Goal: Use online tool/utility: Utilize a website feature to perform a specific function

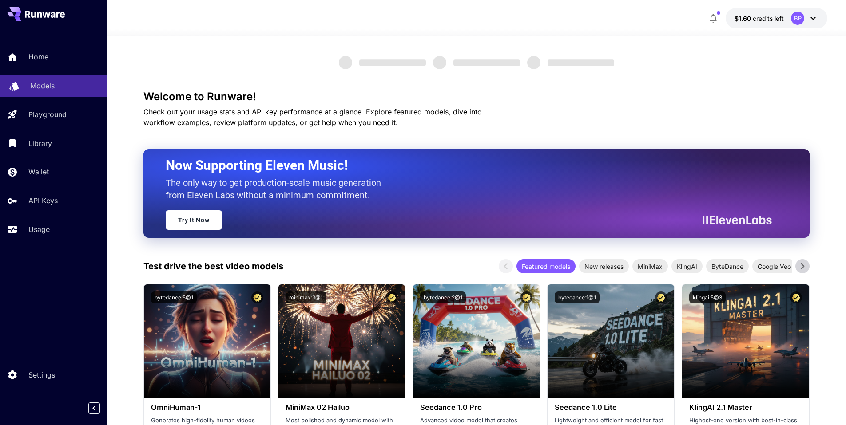
click at [39, 86] on p "Models" at bounding box center [42, 85] width 24 height 11
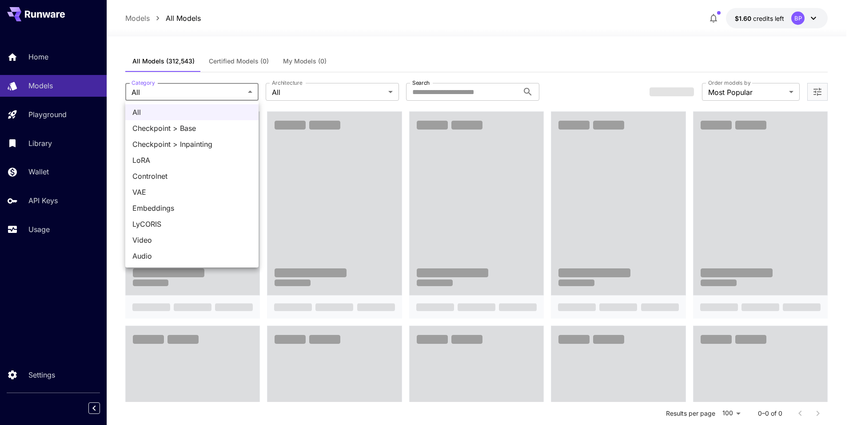
click at [215, 92] on div at bounding box center [426, 212] width 853 height 425
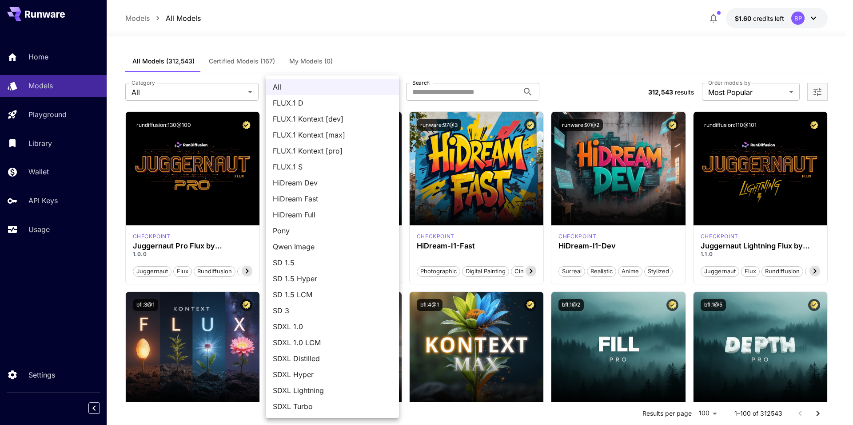
click at [215, 44] on div at bounding box center [426, 212] width 853 height 425
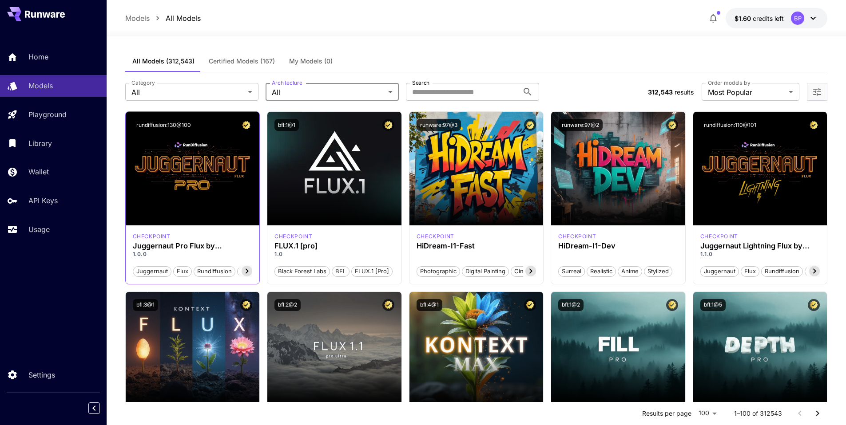
click at [245, 270] on icon at bounding box center [247, 271] width 11 height 11
click at [247, 270] on icon at bounding box center [247, 271] width 11 height 11
click at [187, 196] on div "Launch in Playground" at bounding box center [193, 169] width 134 height 114
click at [168, 190] on div "Launch in Playground" at bounding box center [193, 169] width 134 height 114
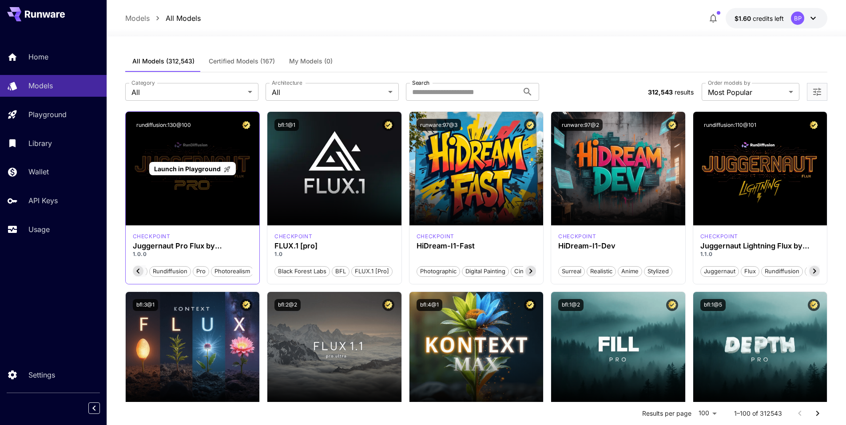
click at [206, 155] on div "Launch in Playground" at bounding box center [193, 169] width 134 height 114
click at [185, 169] on span "Launch in Playground" at bounding box center [187, 169] width 67 height 8
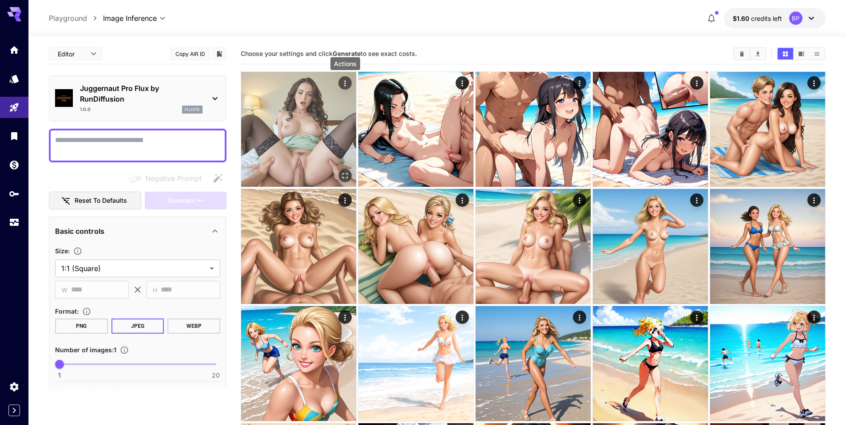
click at [346, 83] on icon "Actions" at bounding box center [345, 83] width 9 height 9
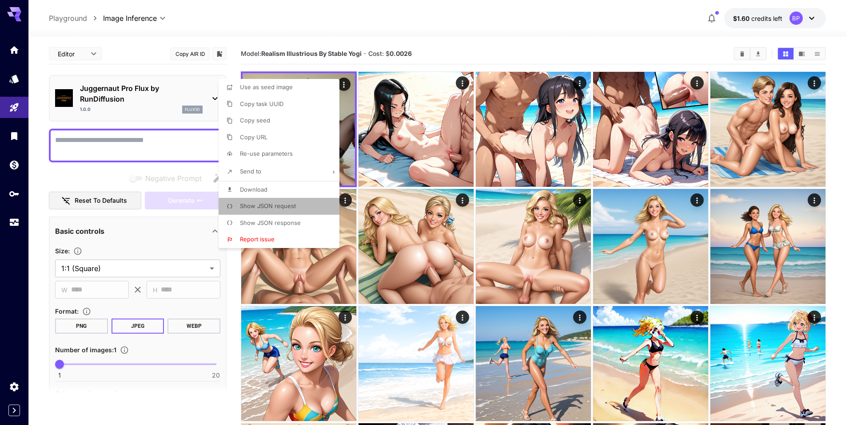
click at [272, 203] on span "Show JSON request" at bounding box center [268, 205] width 56 height 7
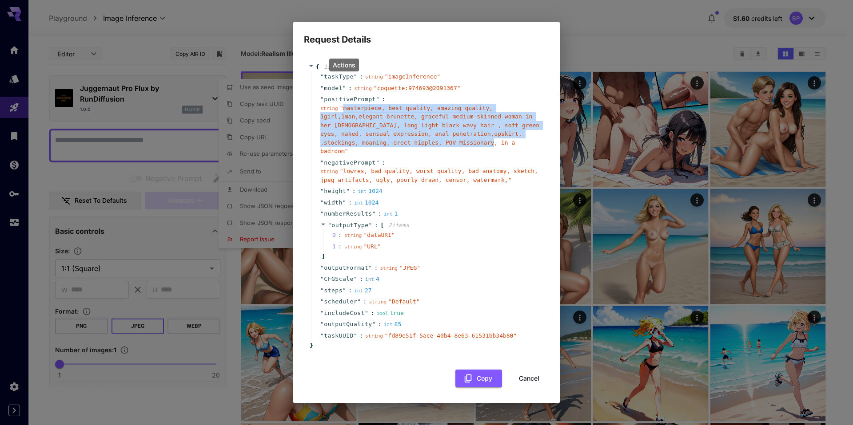
drag, startPoint x: 342, startPoint y: 112, endPoint x: 500, endPoint y: 148, distance: 161.3
click at [500, 148] on span "" masterpiece, best quality, amazing quality, 1girl,1man,elegant brunette, grac…" at bounding box center [429, 130] width 219 height 50
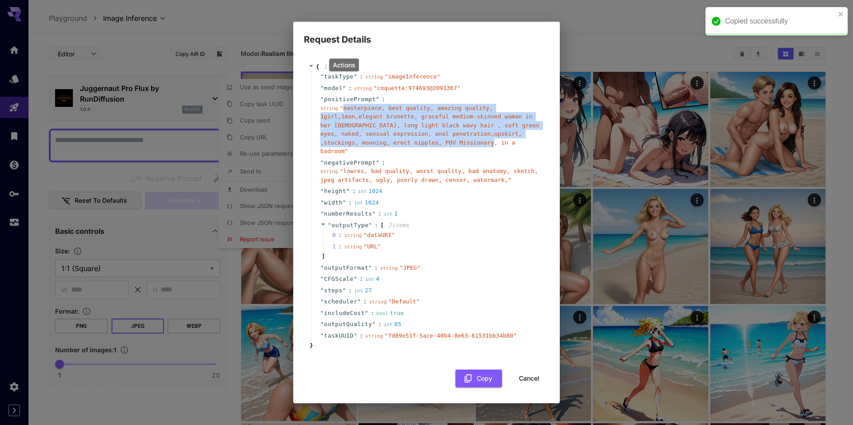
copy span "masterpiece, best quality, amazing quality, 1girl,1man,elegant brunette, gracef…"
click at [537, 370] on button "Cancel" at bounding box center [529, 379] width 40 height 18
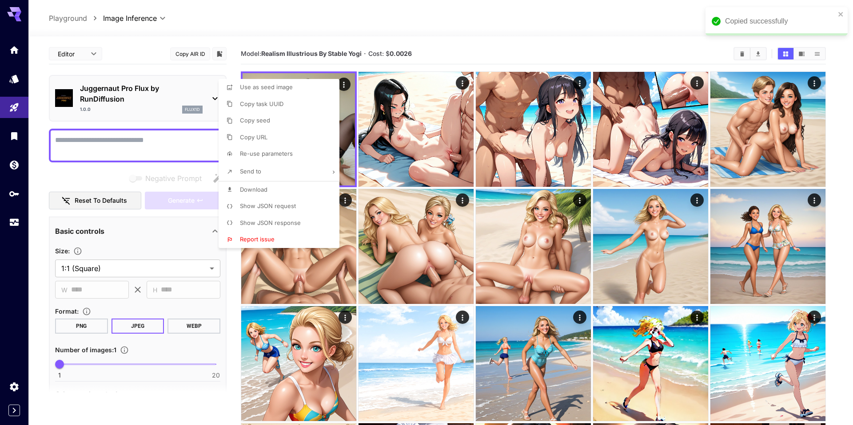
click at [80, 137] on div at bounding box center [426, 212] width 853 height 425
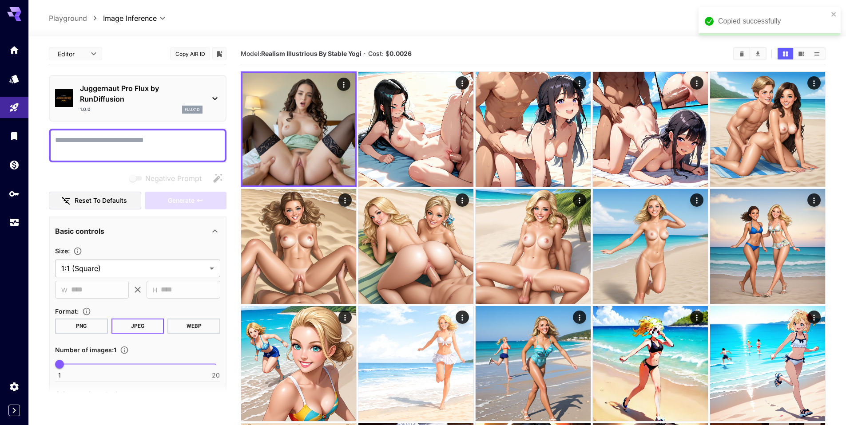
click at [62, 140] on textarea "Negative Prompt" at bounding box center [137, 145] width 165 height 21
paste textarea "**********"
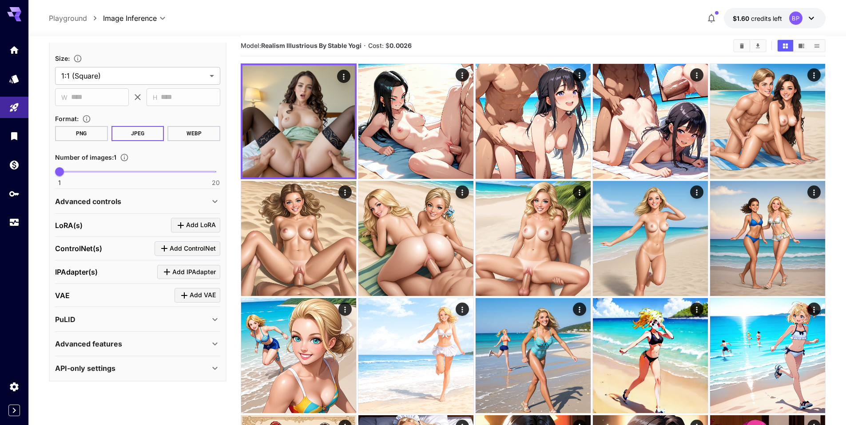
scroll to position [8, 0]
type textarea "**********"
click at [116, 222] on div "LoRA(s) Add LoRA" at bounding box center [137, 225] width 165 height 15
click at [202, 226] on span "Add LoRA" at bounding box center [201, 225] width 30 height 11
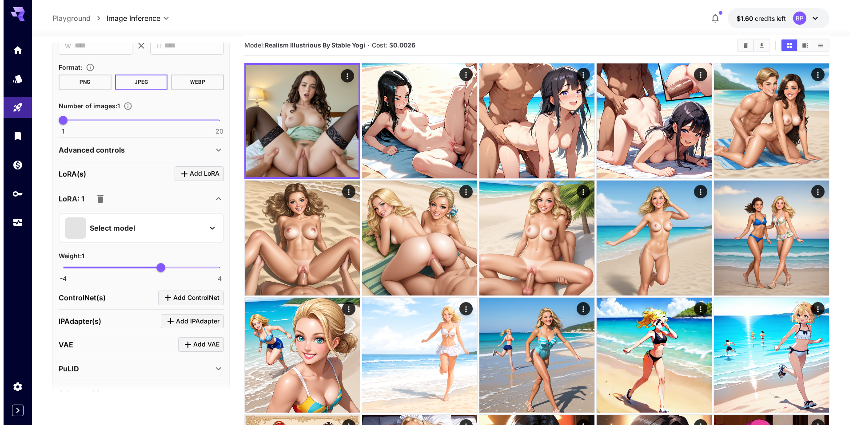
scroll to position [294, 0]
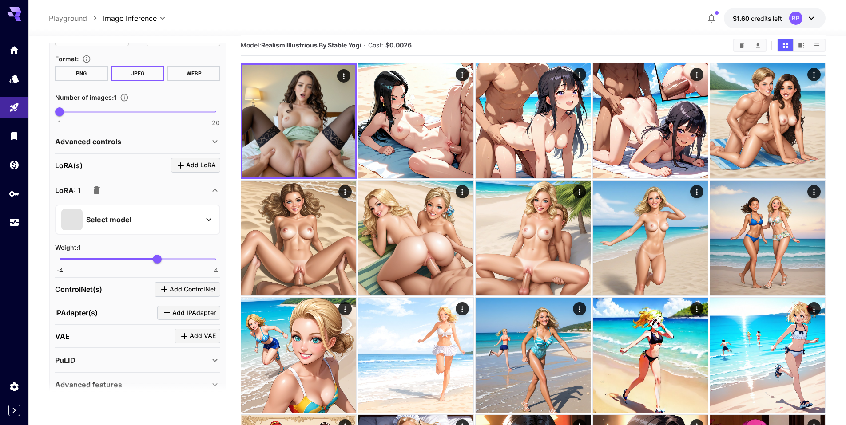
click at [104, 215] on p "Select model" at bounding box center [108, 219] width 45 height 11
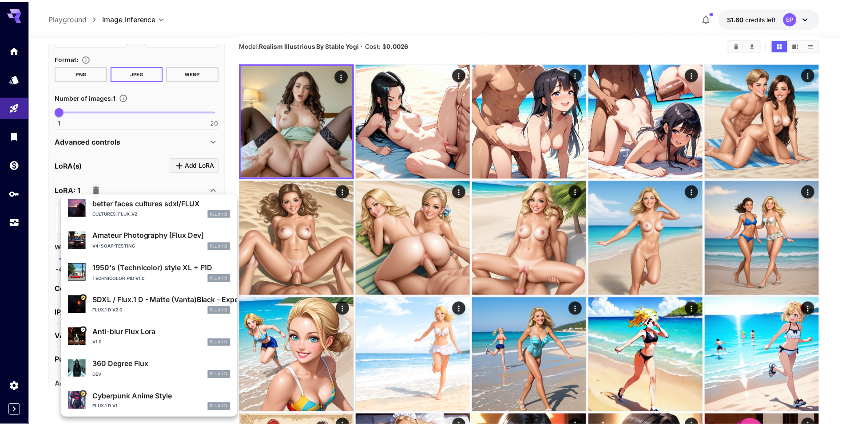
scroll to position [167, 0]
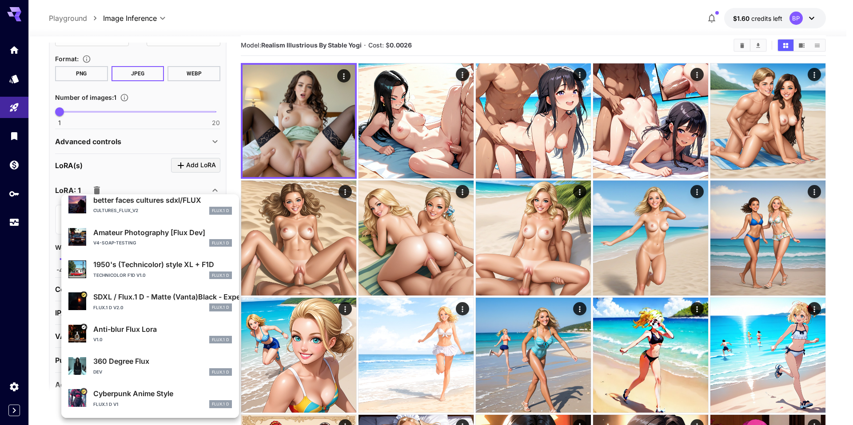
click at [32, 235] on div at bounding box center [426, 212] width 853 height 425
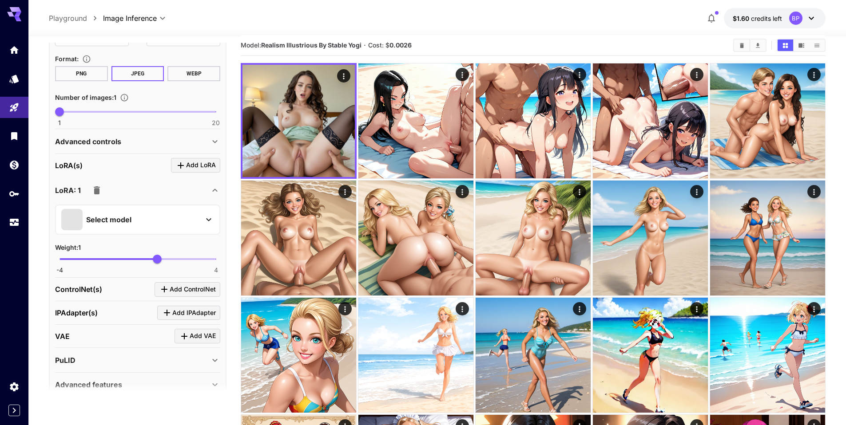
click at [90, 190] on button "button" at bounding box center [97, 191] width 18 height 18
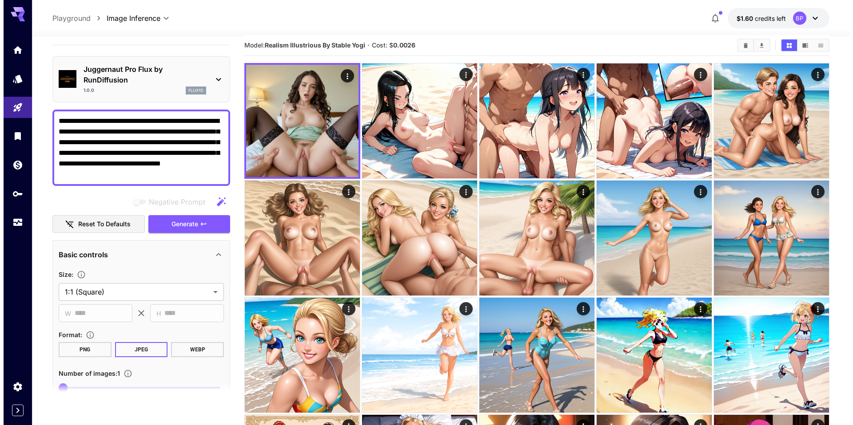
scroll to position [9, 0]
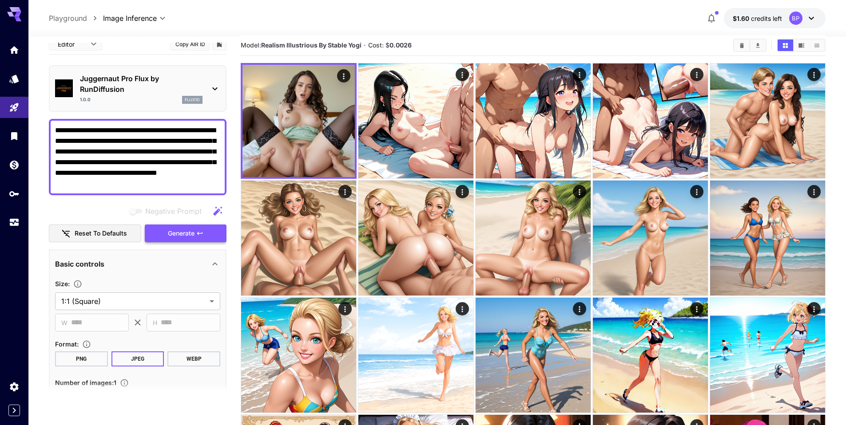
click at [186, 231] on span "Generate" at bounding box center [181, 233] width 27 height 11
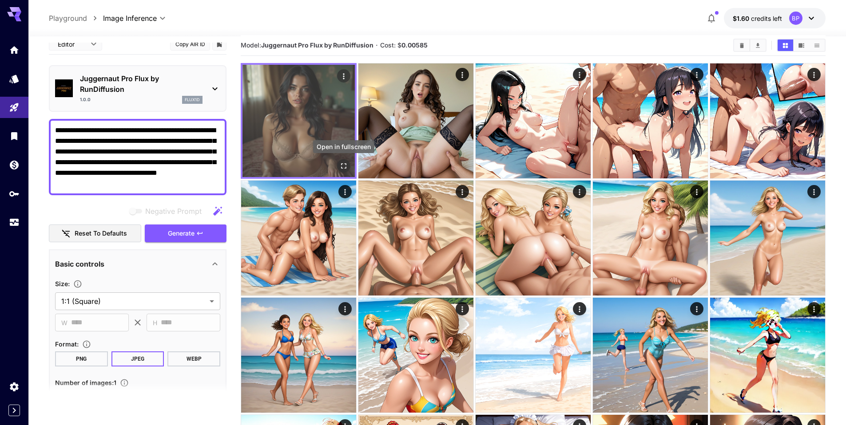
click at [341, 165] on icon "Open in fullscreen" at bounding box center [343, 166] width 9 height 9
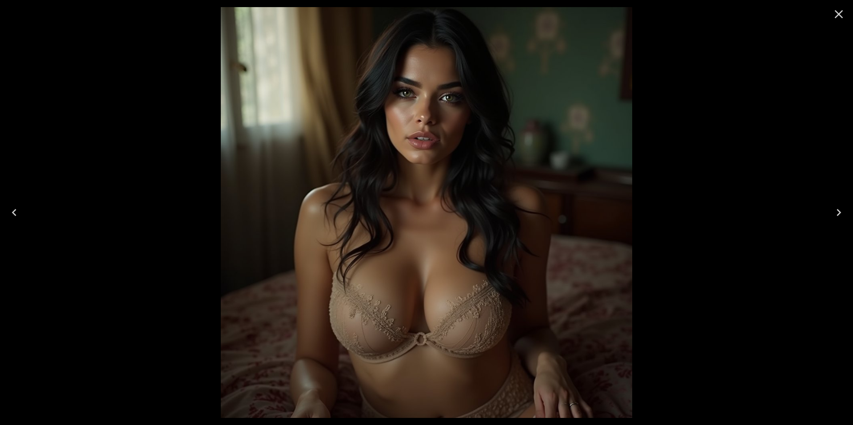
click at [843, 16] on icon "Close" at bounding box center [838, 14] width 14 height 14
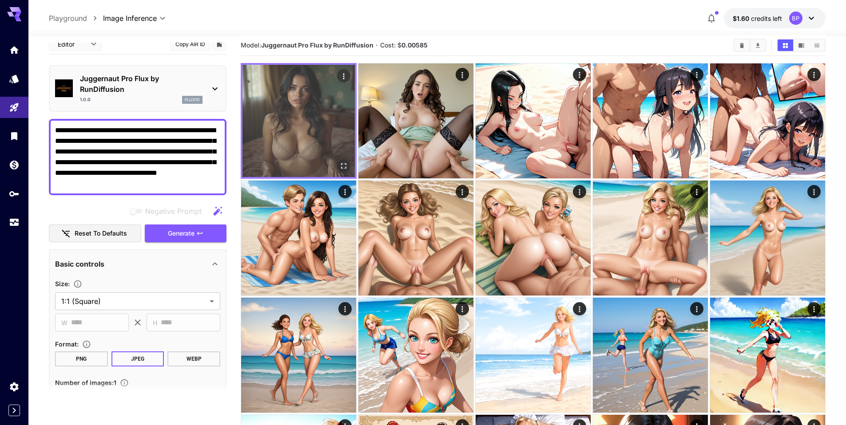
click at [282, 161] on img at bounding box center [298, 121] width 112 height 112
click at [342, 163] on icon "Open in fullscreen" at bounding box center [343, 166] width 9 height 9
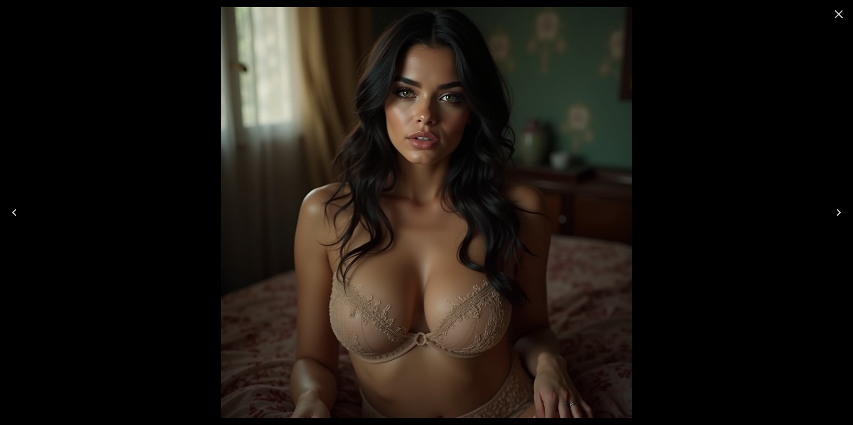
click at [843, 15] on icon "Close" at bounding box center [838, 14] width 14 height 14
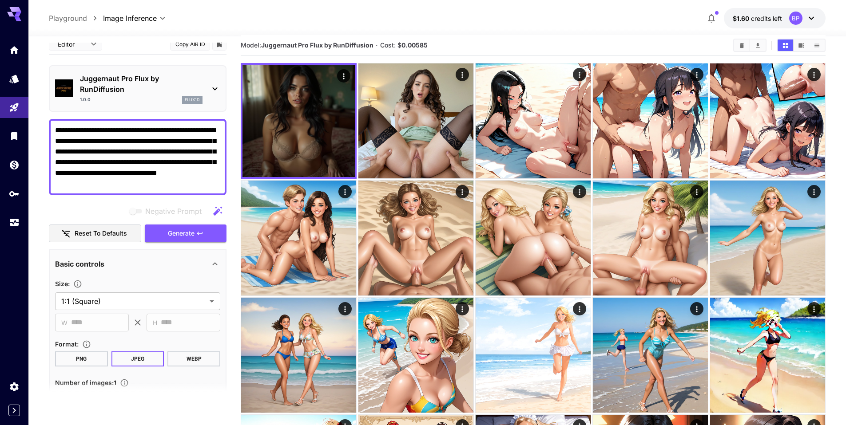
click at [218, 88] on icon at bounding box center [215, 88] width 11 height 11
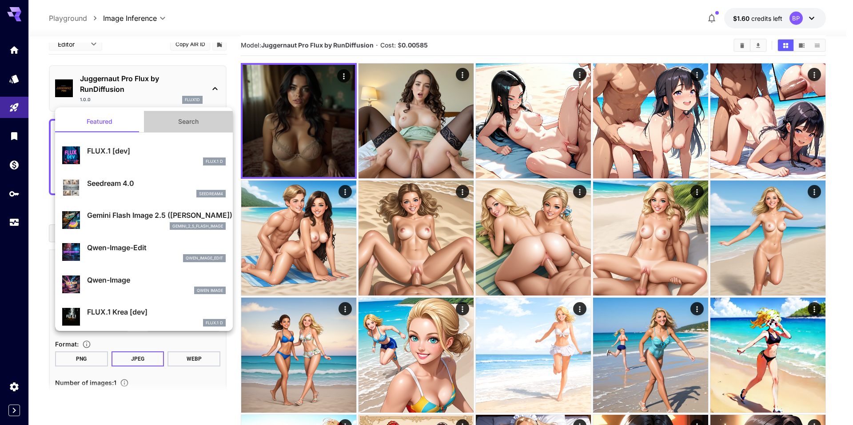
click at [189, 117] on button "Search" at bounding box center [188, 121] width 89 height 21
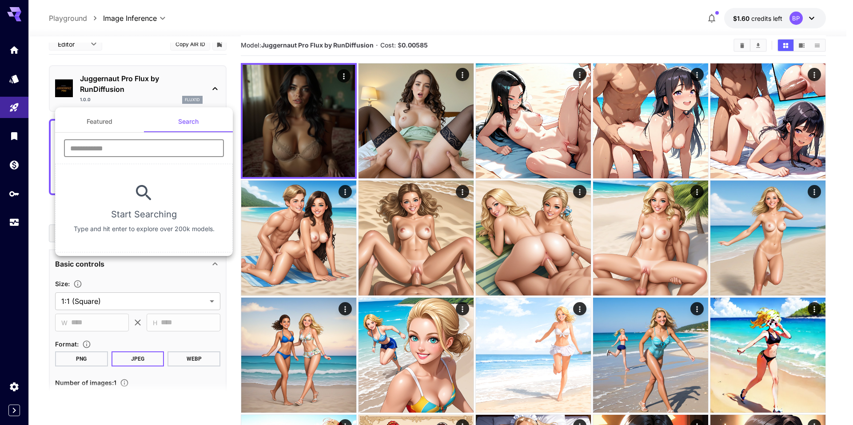
click at [113, 144] on input "text" at bounding box center [144, 148] width 160 height 18
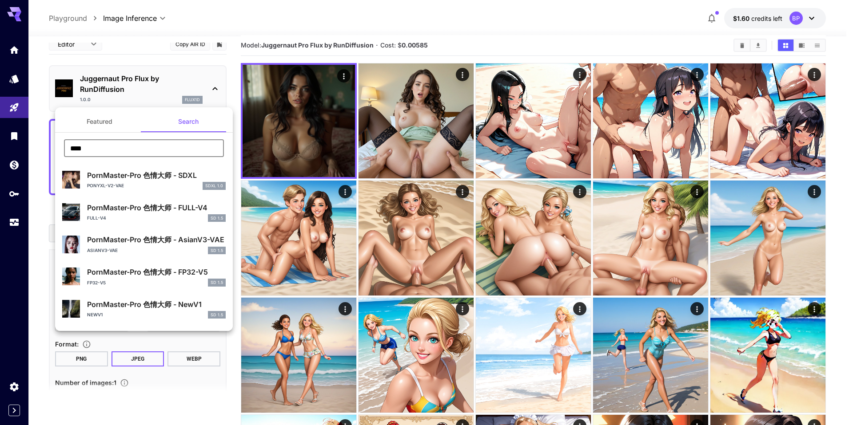
type input "****"
click at [223, 152] on div "**** ​" at bounding box center [144, 151] width 178 height 24
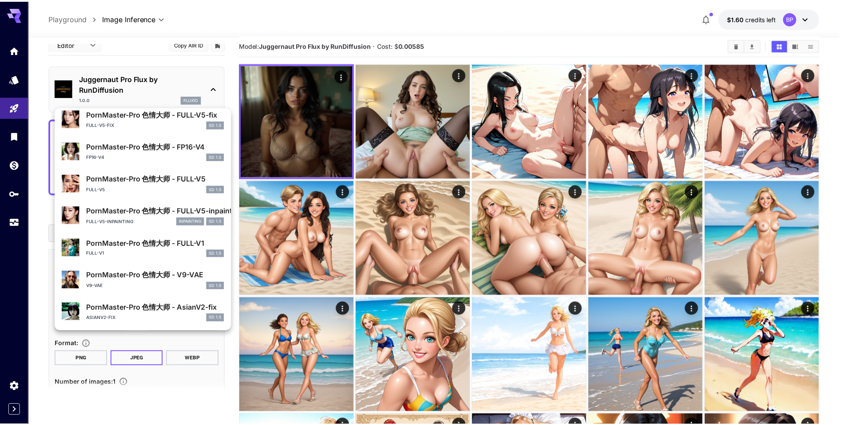
scroll to position [0, 0]
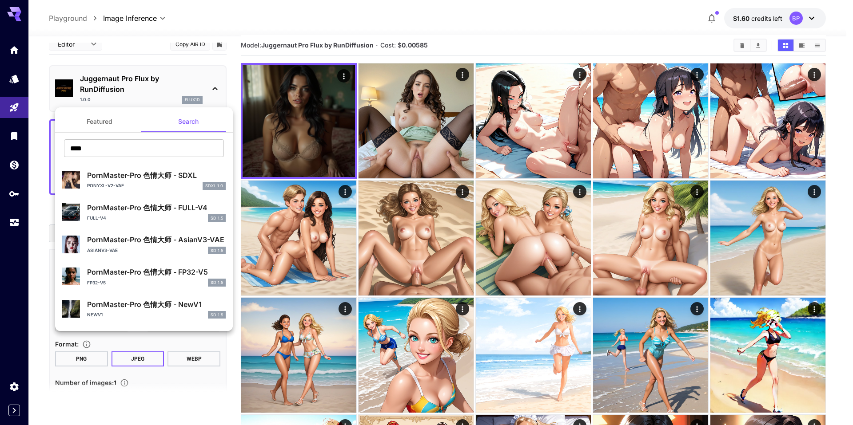
click at [100, 183] on p "ponyXL-V2-VAE" at bounding box center [105, 186] width 37 height 7
type input "**"
type input "*"
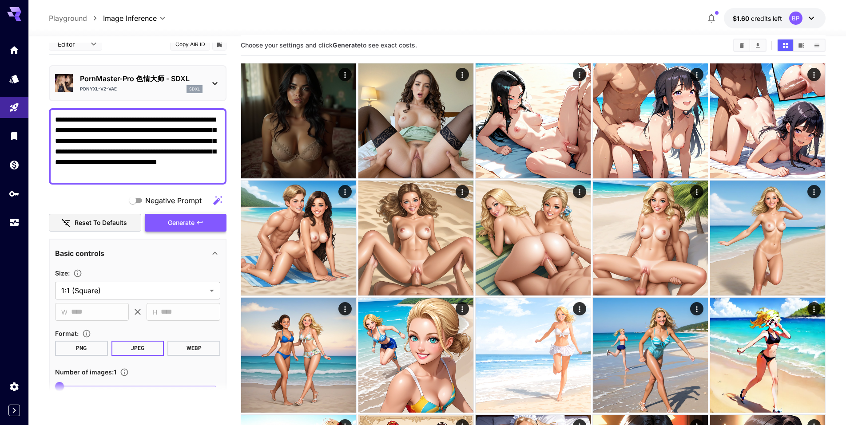
click at [175, 221] on span "Generate" at bounding box center [181, 223] width 27 height 11
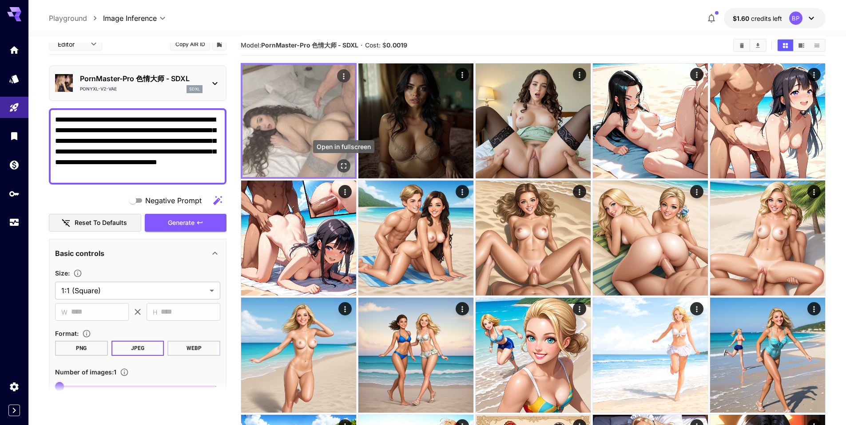
click at [349, 167] on button "Open in fullscreen" at bounding box center [343, 165] width 13 height 13
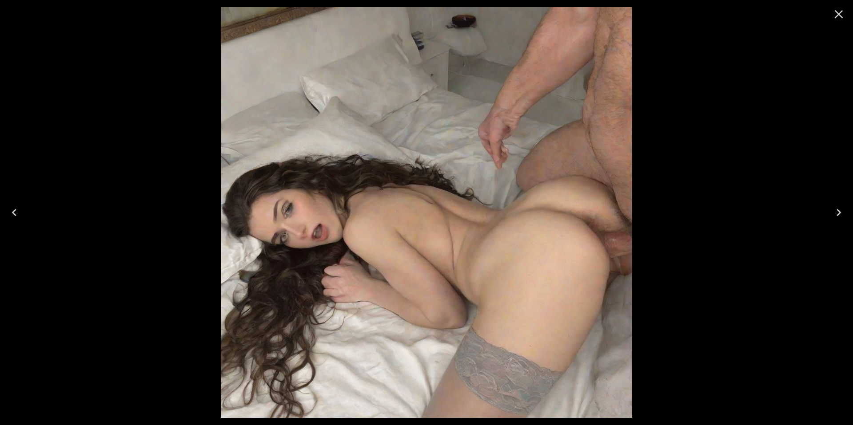
click at [841, 14] on icon "Close" at bounding box center [838, 14] width 14 height 14
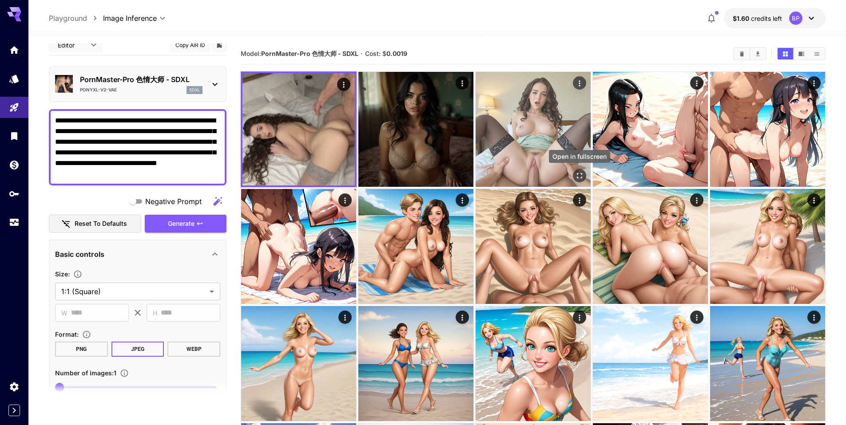
click at [579, 171] on icon "Open in fullscreen" at bounding box center [579, 175] width 9 height 9
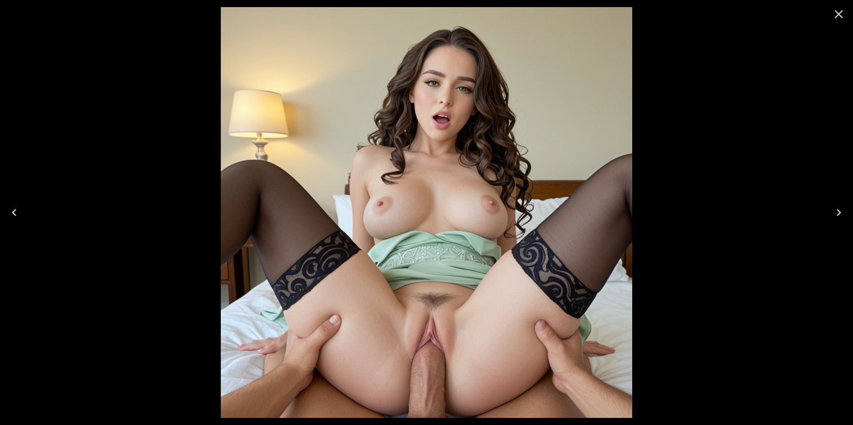
click at [840, 16] on icon "Close" at bounding box center [838, 14] width 8 height 8
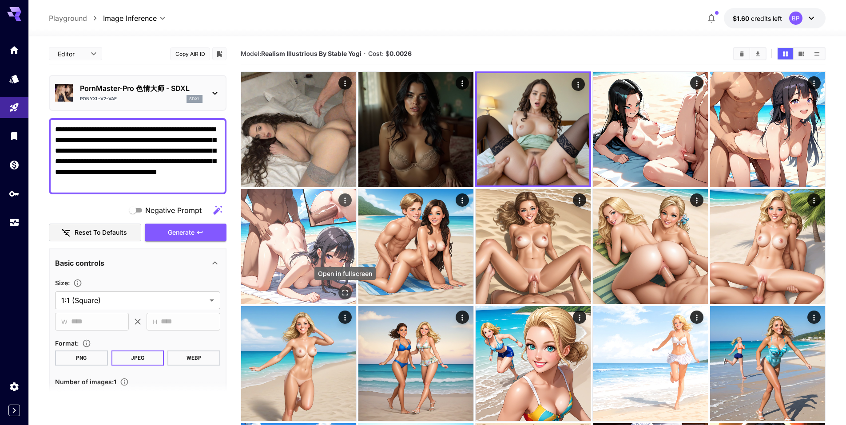
click at [344, 295] on icon "Open in fullscreen" at bounding box center [344, 292] width 5 height 5
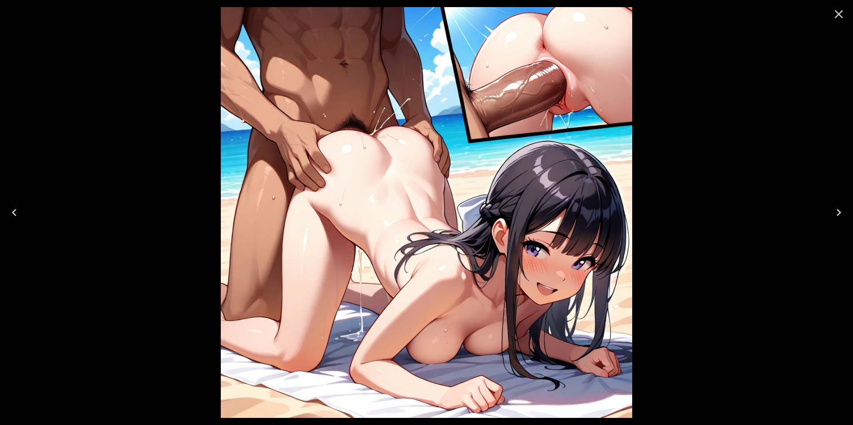
click at [837, 14] on icon "Close" at bounding box center [838, 14] width 14 height 14
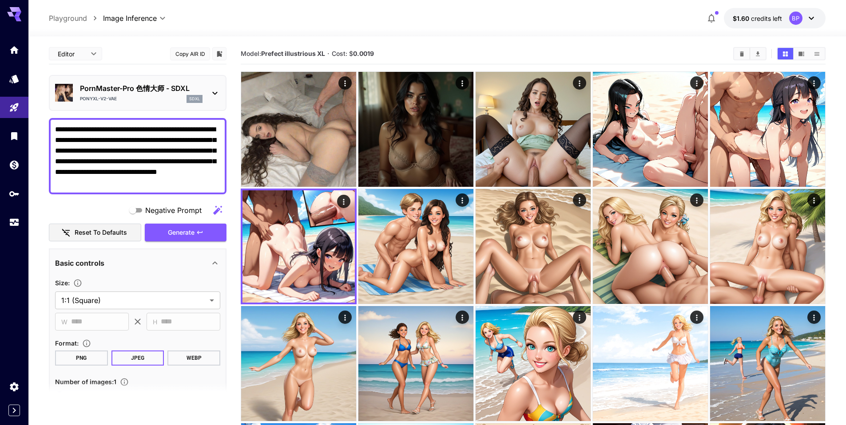
click at [269, 28] on div at bounding box center [436, 31] width 817 height 11
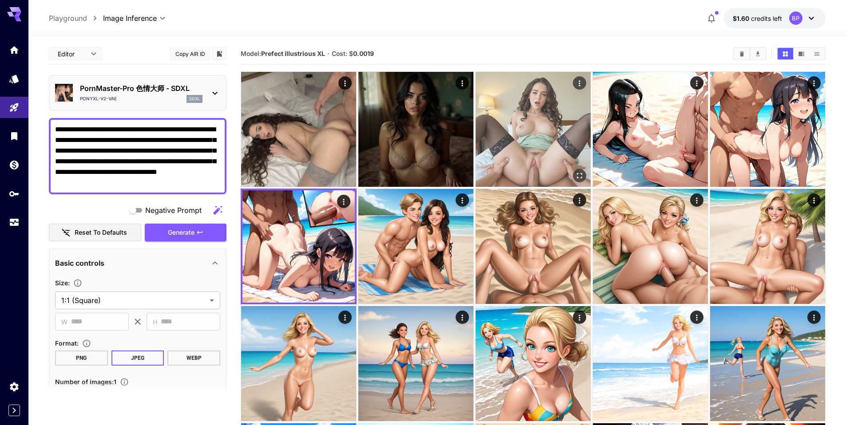
click at [534, 107] on img at bounding box center [533, 129] width 115 height 115
